Goal: Information Seeking & Learning: Check status

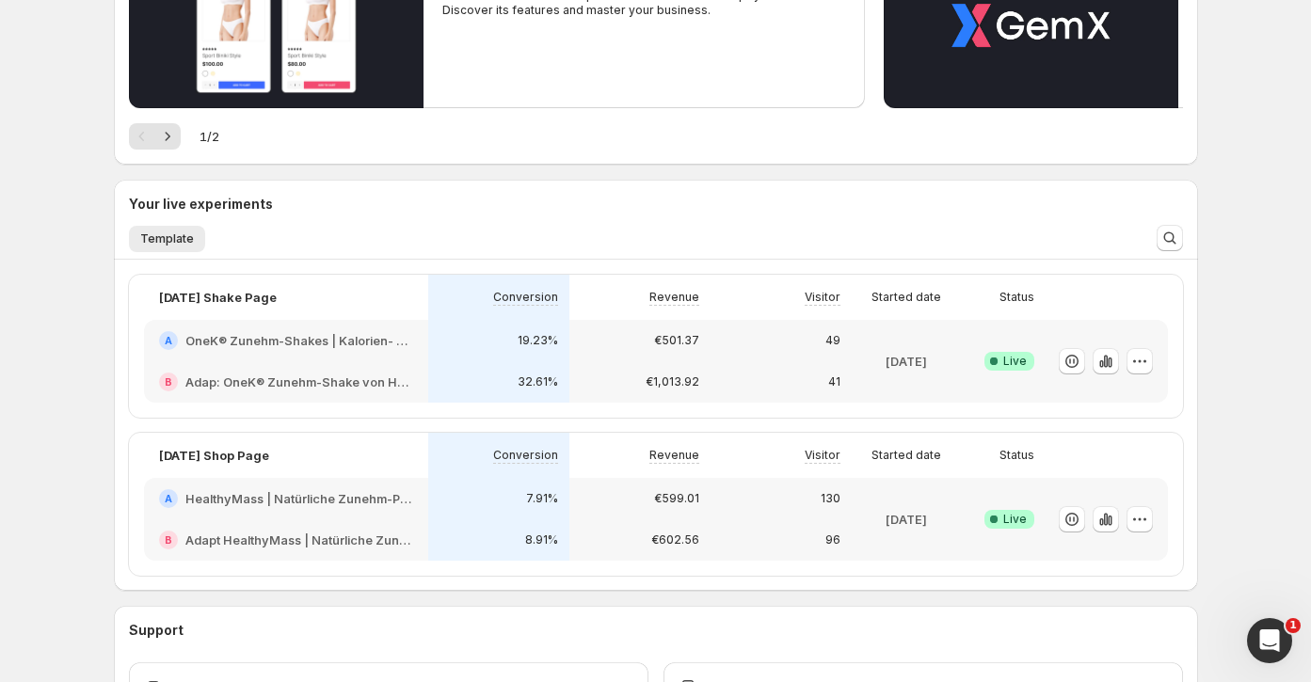
scroll to position [286, 0]
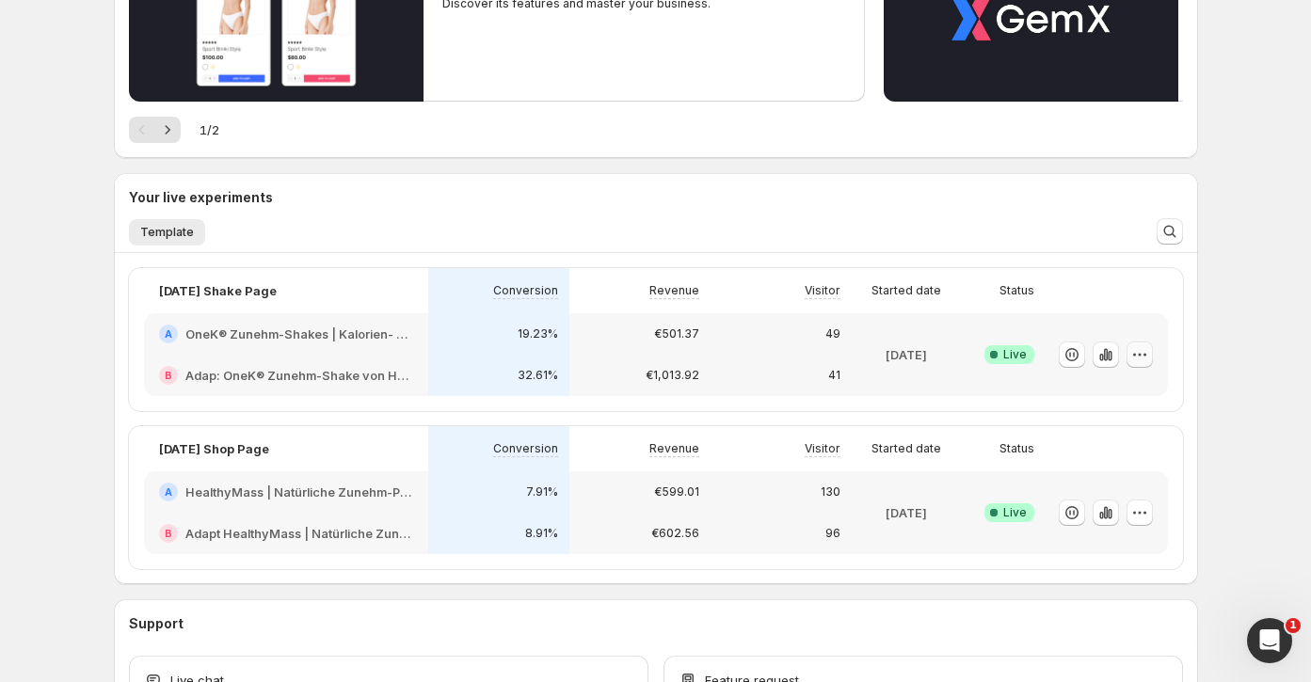
click at [1142, 352] on icon "button" at bounding box center [1139, 354] width 19 height 19
click at [460, 327] on div "19.23%" at bounding box center [498, 334] width 119 height 19
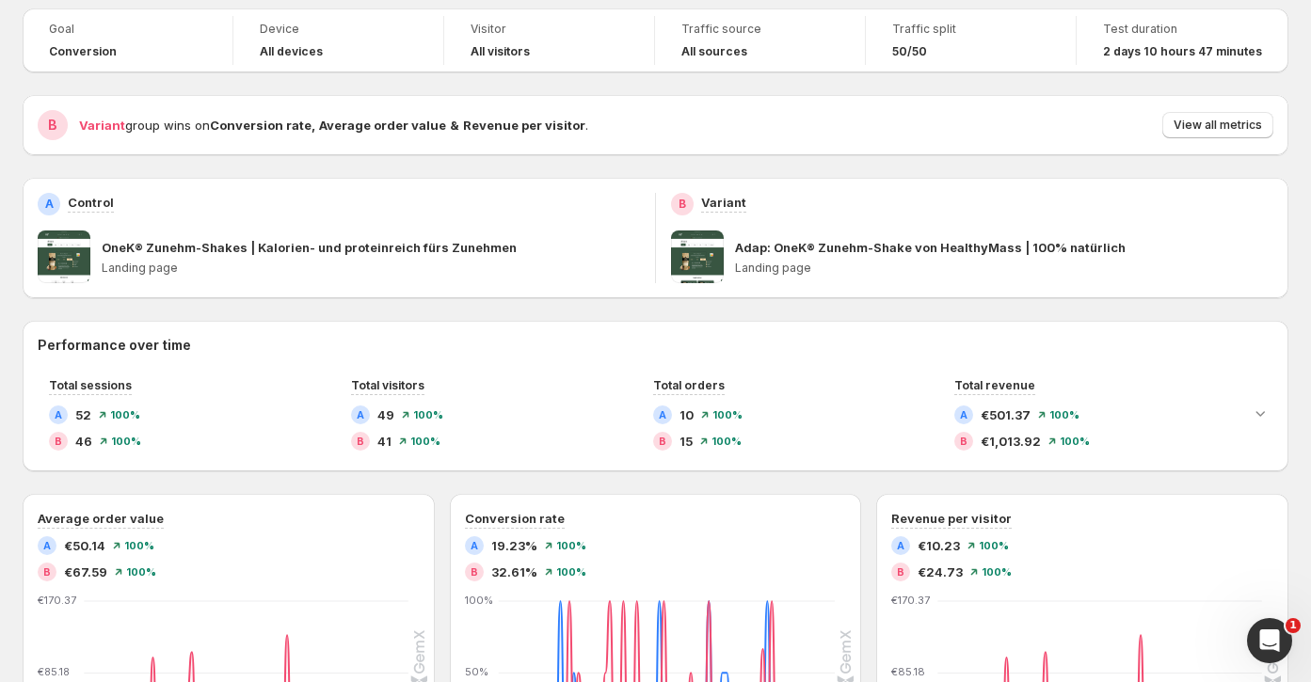
scroll to position [118, 0]
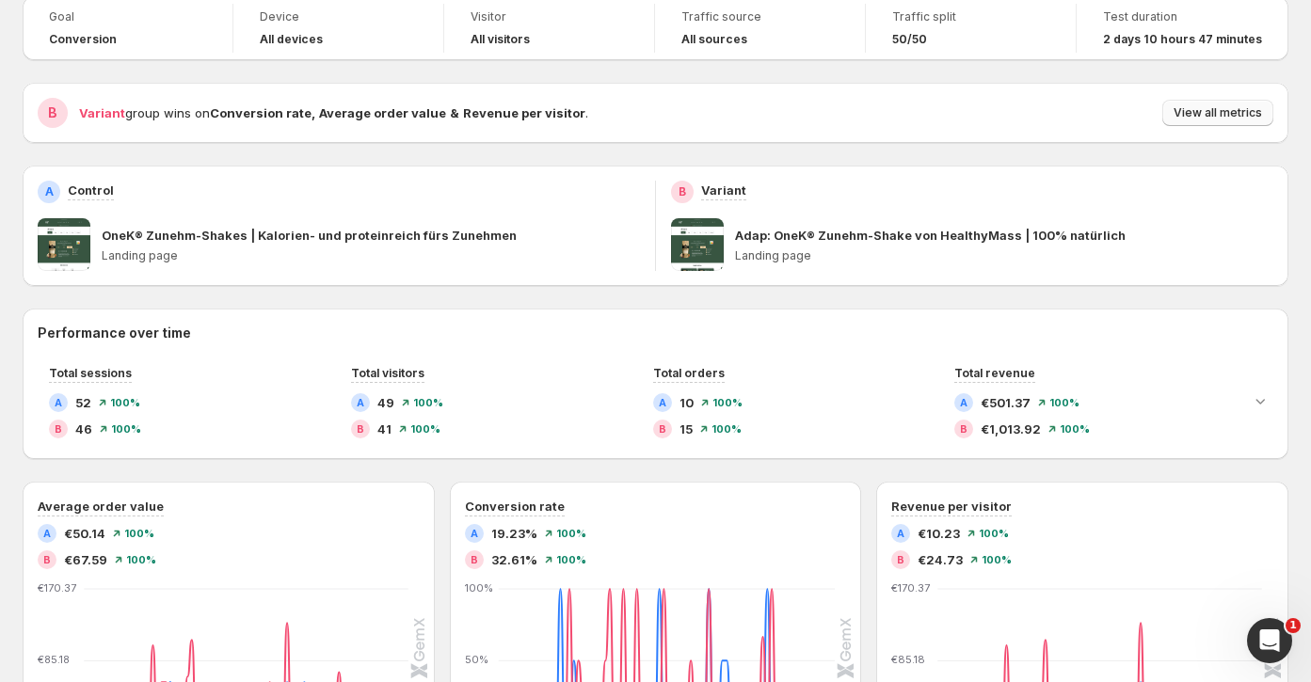
click at [1257, 111] on span "View all metrics" at bounding box center [1217, 112] width 88 height 15
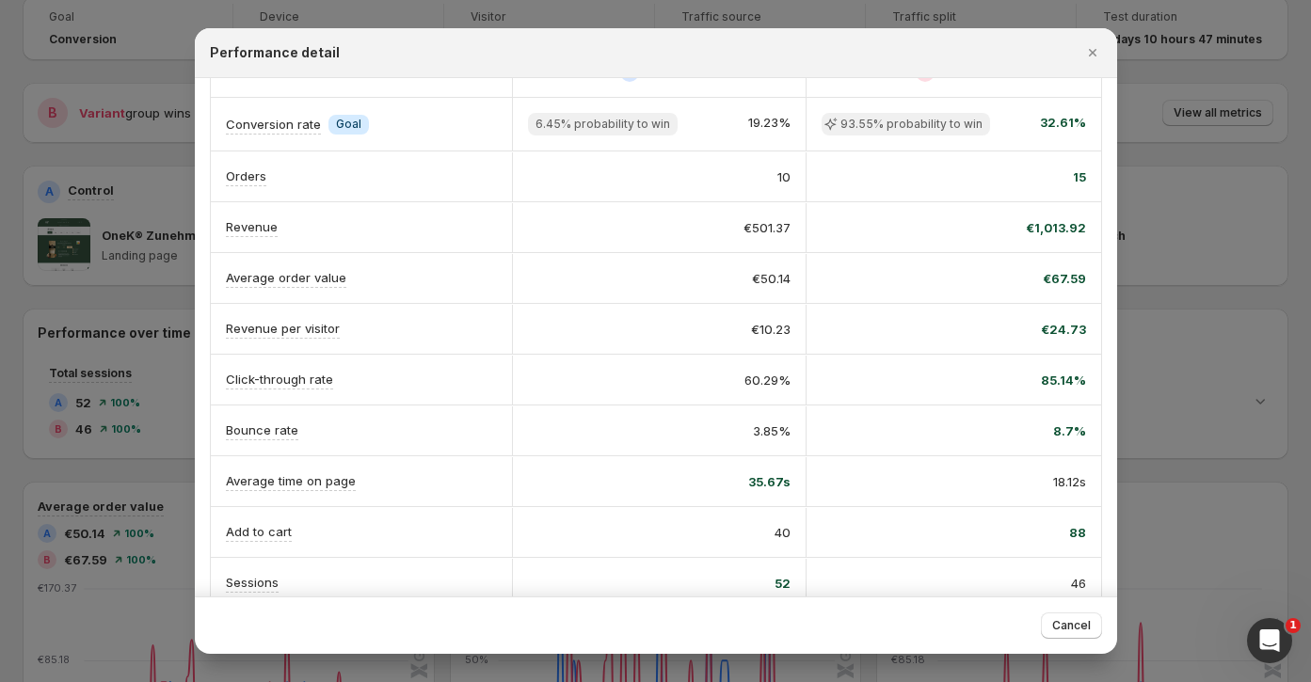
scroll to position [0, 0]
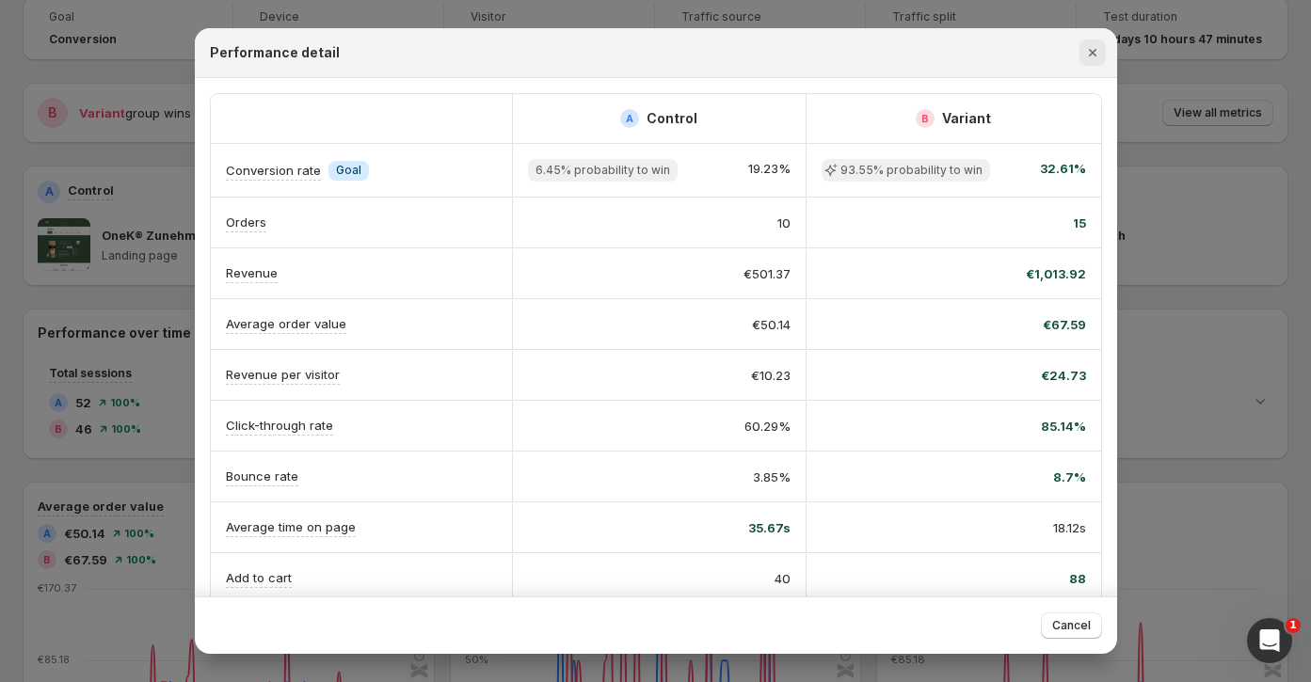
click at [1083, 55] on icon "Close" at bounding box center [1092, 52] width 19 height 19
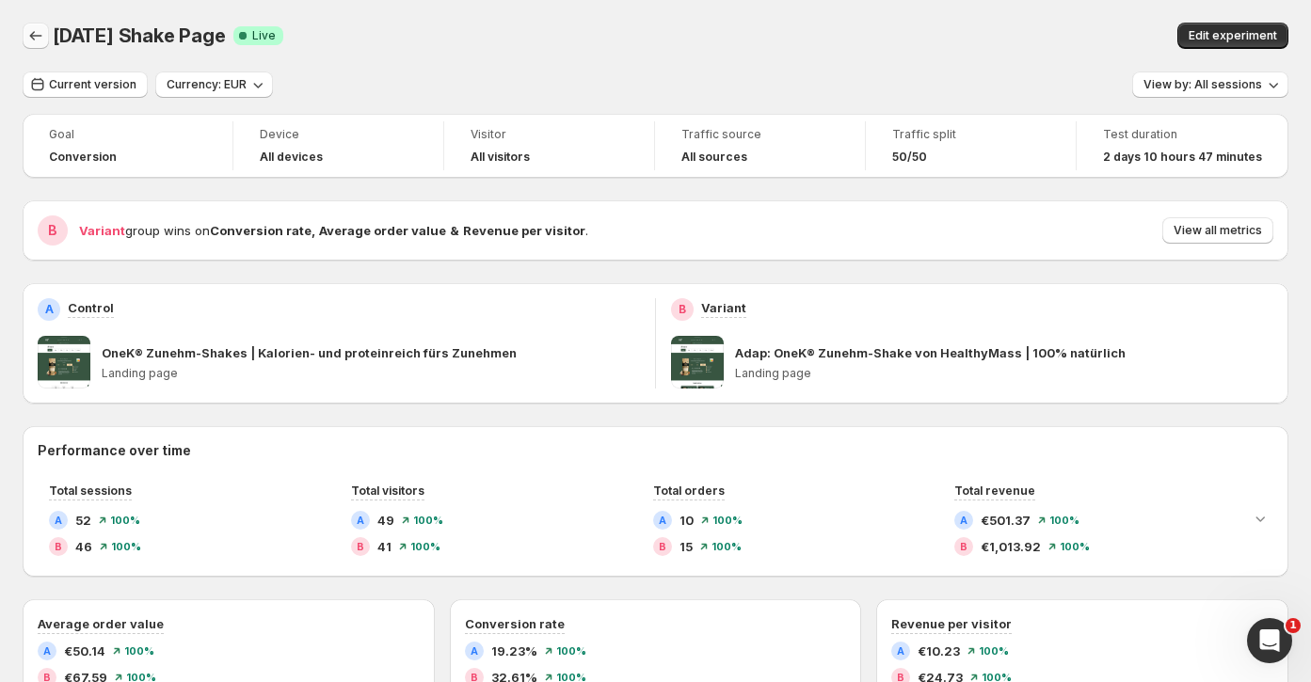
click at [31, 32] on icon "Back" at bounding box center [35, 35] width 19 height 19
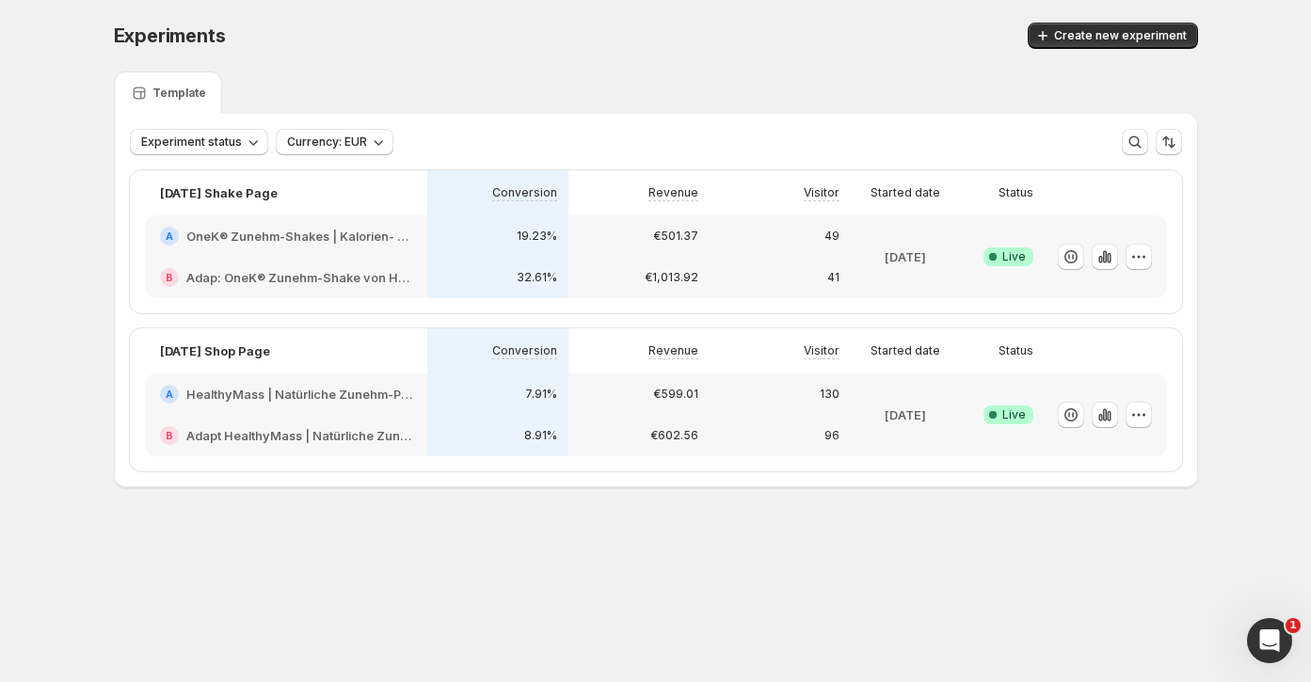
click at [659, 393] on p "€599.01" at bounding box center [675, 394] width 45 height 15
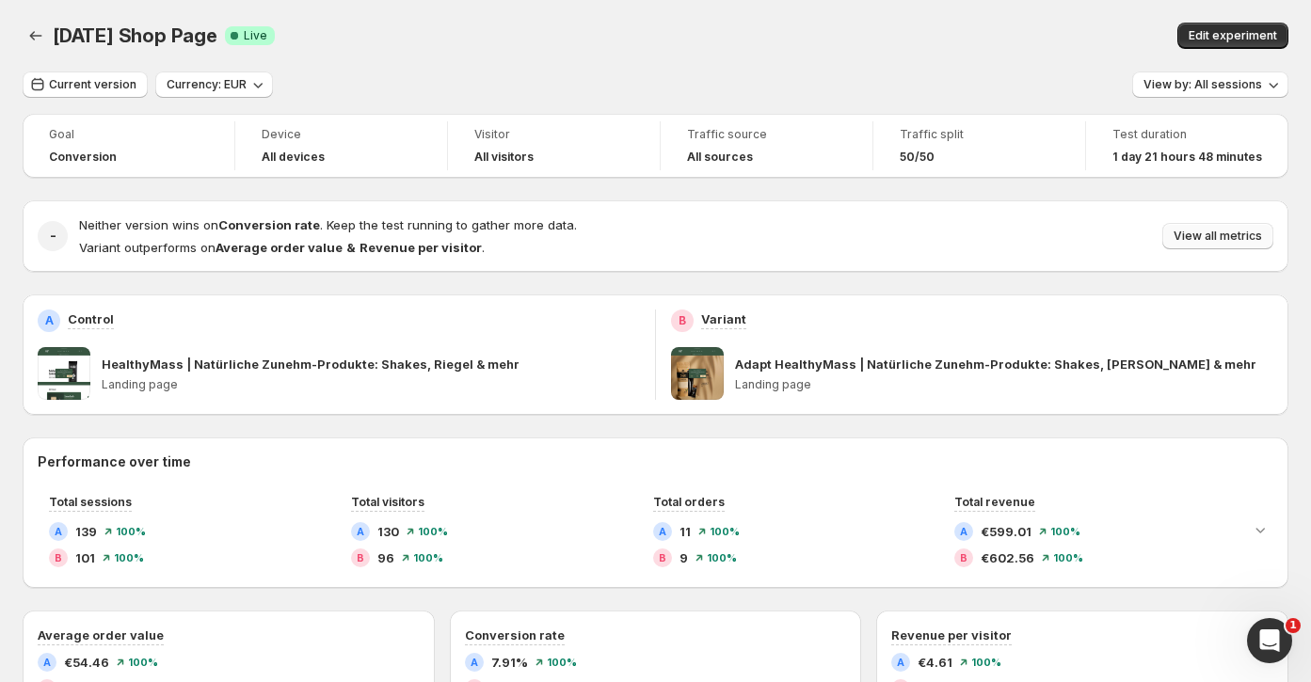
click at [1224, 244] on button "View all metrics" at bounding box center [1217, 236] width 111 height 26
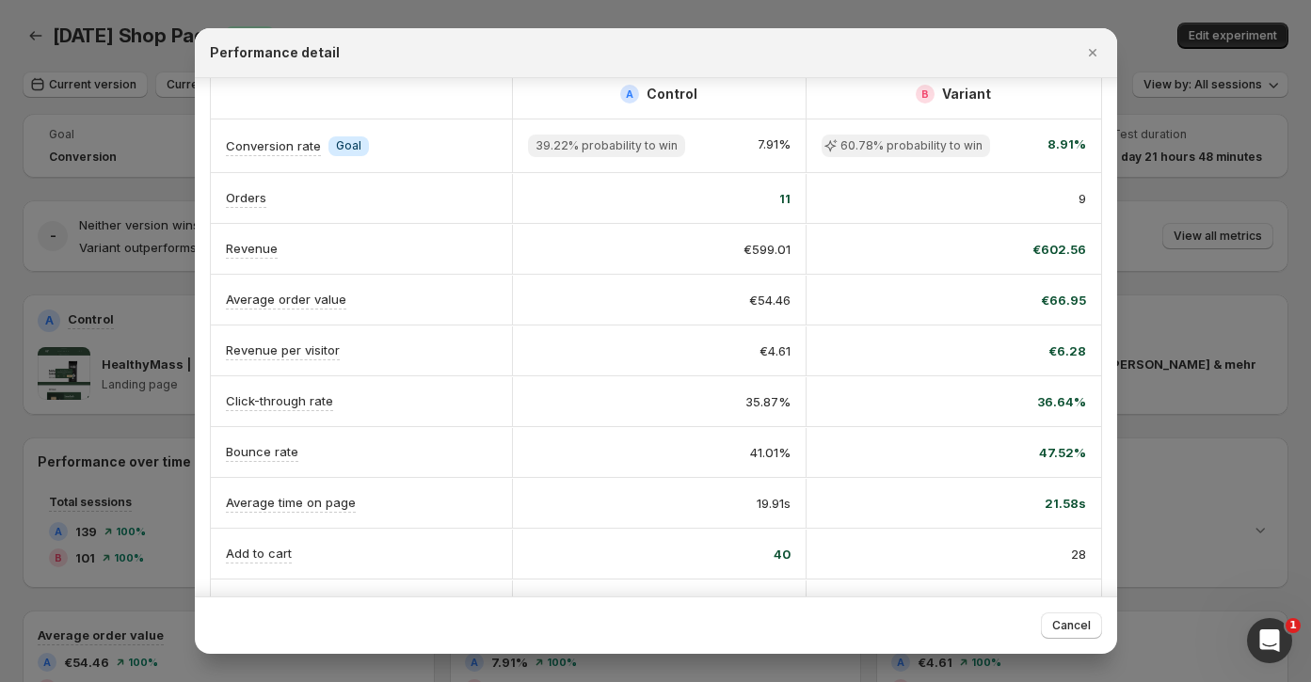
scroll to position [25, 0]
click at [350, 129] on div "Conversion rate Info Goal" at bounding box center [361, 145] width 301 height 50
click at [1088, 54] on icon "Close" at bounding box center [1092, 52] width 19 height 19
